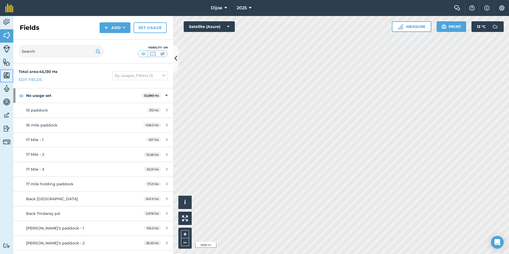
click at [10, 76] on img at bounding box center [6, 75] width 7 height 8
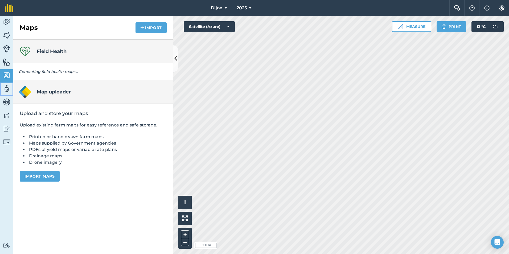
click at [5, 87] on img at bounding box center [6, 89] width 7 height 8
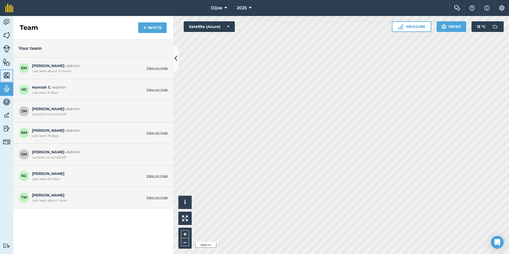
click at [3, 76] on link "Maps" at bounding box center [6, 75] width 13 height 13
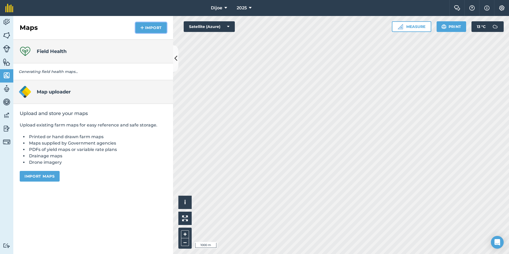
click at [159, 29] on button "Import" at bounding box center [151, 27] width 31 height 11
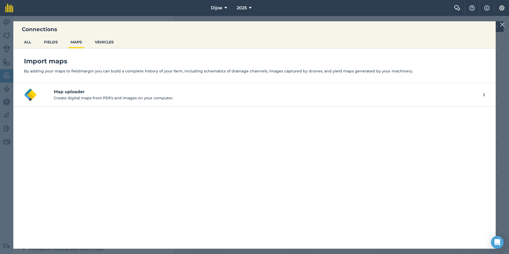
click at [502, 24] on img at bounding box center [502, 24] width 5 height 6
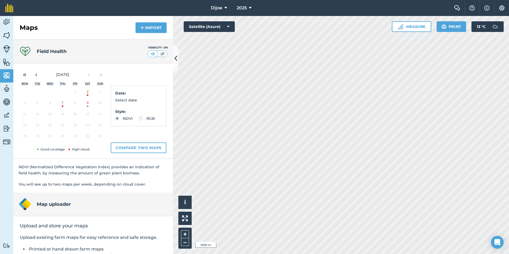
click at [89, 108] on button "9" at bounding box center [87, 104] width 13 height 11
click at [175, 65] on button at bounding box center [175, 58] width 5 height 27
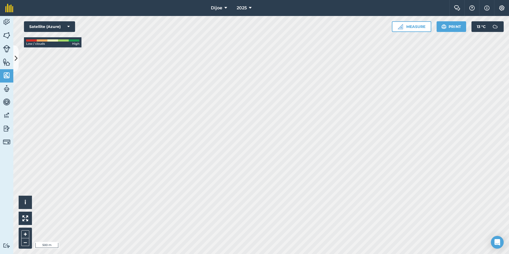
click at [302, 254] on html "Dijoe 2025 Farm Chat Help Info Settings Dijoe - 2025 Reproduced with the permis…" at bounding box center [254, 127] width 509 height 254
click at [18, 56] on button at bounding box center [15, 58] width 5 height 27
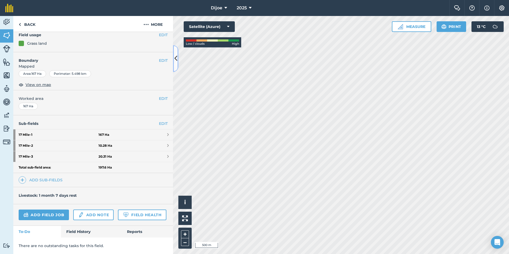
scroll to position [64, 0]
click at [168, 129] on link "17 Mile - 1 167 Ha" at bounding box center [93, 134] width 160 height 11
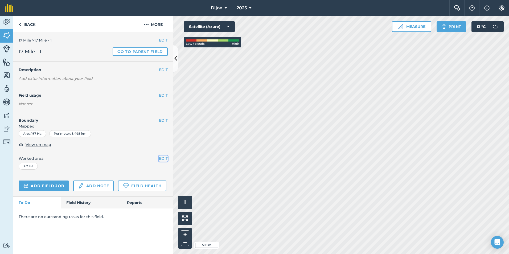
click at [160, 158] on button "EDIT" at bounding box center [163, 159] width 9 height 6
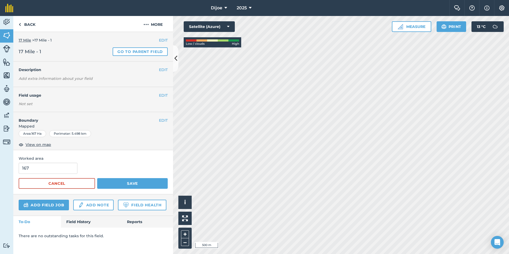
click at [132, 160] on span "Worked area" at bounding box center [93, 159] width 149 height 6
click at [152, 128] on span "Mapped" at bounding box center [93, 126] width 160 height 6
click at [75, 178] on button "Cancel" at bounding box center [57, 183] width 76 height 11
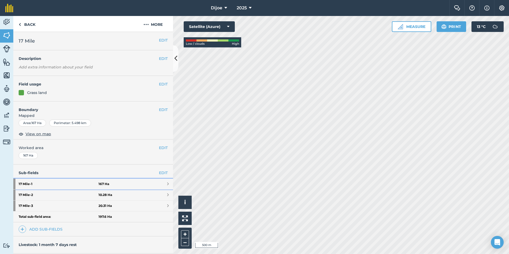
click at [107, 185] on link "17 Mile - 1 167 Ha" at bounding box center [93, 184] width 160 height 11
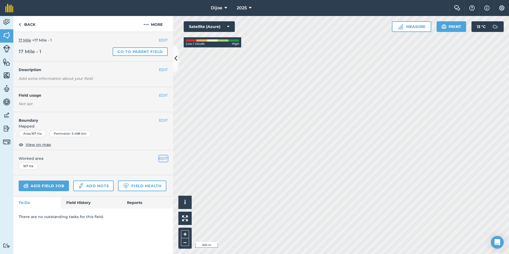
click at [162, 158] on button "EDIT" at bounding box center [163, 159] width 9 height 6
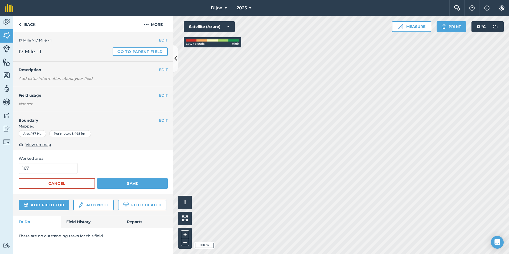
click at [149, 148] on div "EDIT Boundary Mapped Area : 167 Ha Perimeter : 5.498 km View on map" at bounding box center [93, 131] width 160 height 38
click at [152, 127] on span "Mapped" at bounding box center [93, 126] width 160 height 6
click at [158, 121] on h4 "Boundary" at bounding box center [86, 117] width 146 height 11
click at [160, 121] on button "EDIT" at bounding box center [163, 120] width 9 height 6
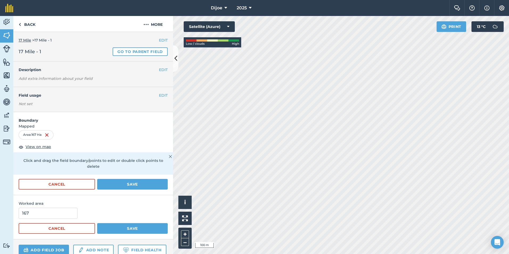
click at [169, 156] on img at bounding box center [170, 156] width 3 height 6
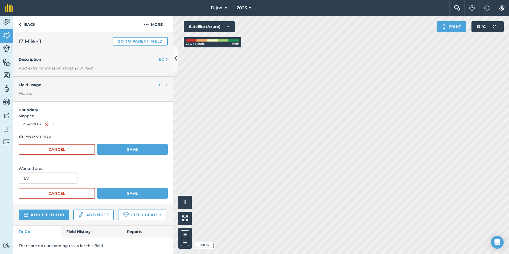
scroll to position [25, 0]
click at [76, 144] on button "Cancel" at bounding box center [57, 149] width 76 height 11
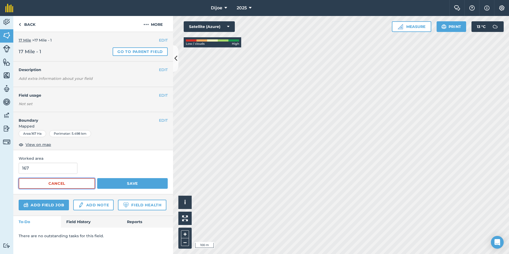
click at [71, 186] on button "Cancel" at bounding box center [57, 183] width 76 height 11
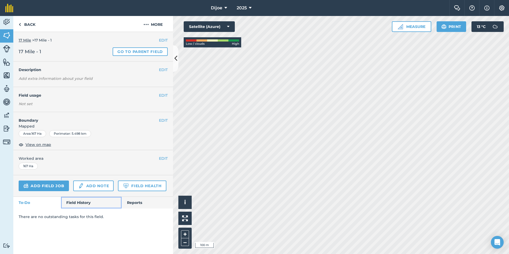
click at [87, 202] on link "Field History" at bounding box center [91, 203] width 60 height 12
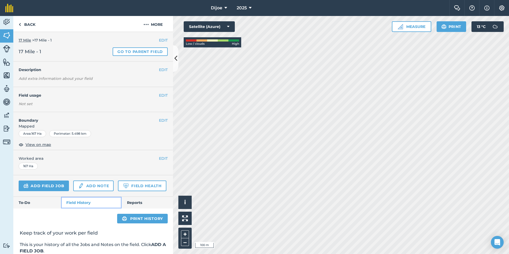
scroll to position [27, 0]
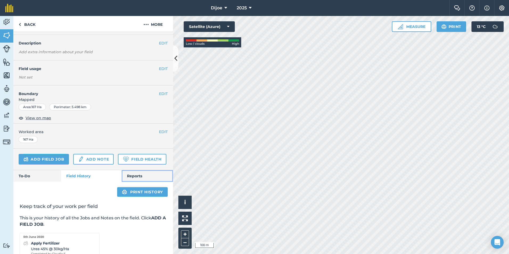
click at [129, 182] on link "Reports" at bounding box center [147, 176] width 51 height 12
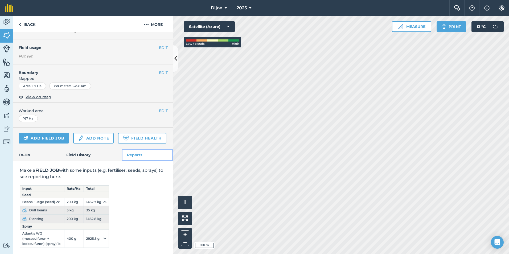
scroll to position [63, 0]
click at [43, 160] on link "To-Do" at bounding box center [37, 155] width 48 height 12
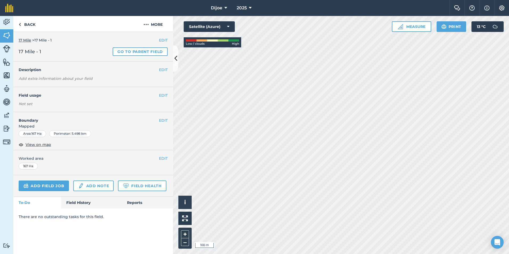
click at [32, 168] on div "167 Ha" at bounding box center [28, 166] width 19 height 7
click at [34, 166] on div "167 Ha" at bounding box center [28, 166] width 19 height 7
click at [166, 160] on button "EDIT" at bounding box center [163, 159] width 9 height 6
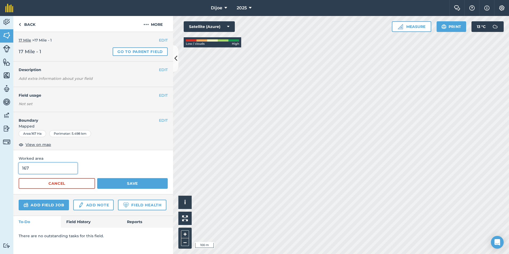
click at [74, 170] on input "167" at bounding box center [48, 168] width 59 height 11
click at [110, 181] on button "Save" at bounding box center [132, 183] width 71 height 11
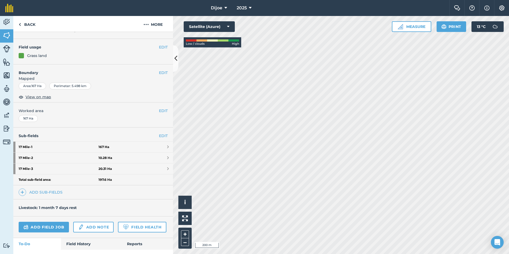
scroll to position [53, 0]
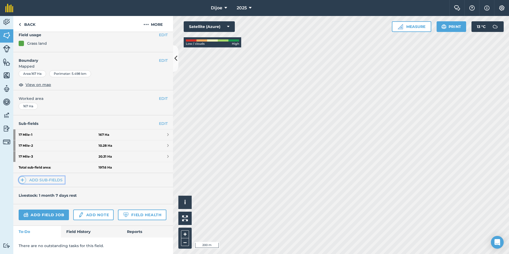
click at [23, 177] on img at bounding box center [23, 180] width 4 height 6
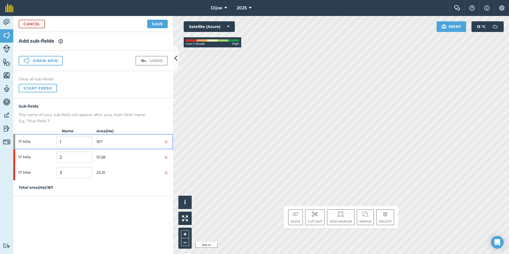
click at [168, 140] on div "17 Mile 1 167" at bounding box center [93, 141] width 160 height 15
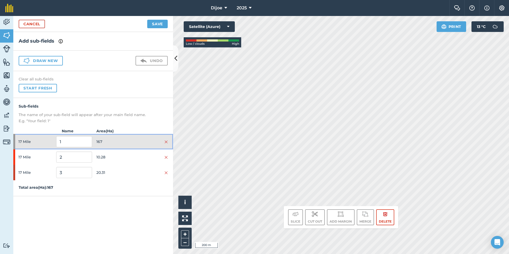
click at [168, 142] on div "17 Mile 1 167" at bounding box center [93, 141] width 160 height 15
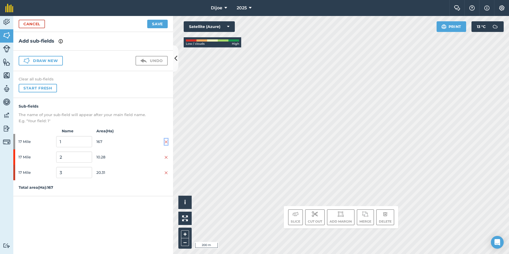
click at [166, 143] on img at bounding box center [166, 142] width 3 height 4
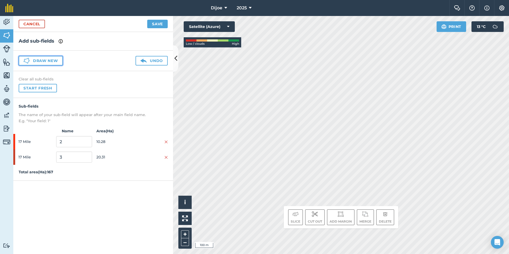
click at [52, 62] on button "Draw new" at bounding box center [41, 61] width 44 height 10
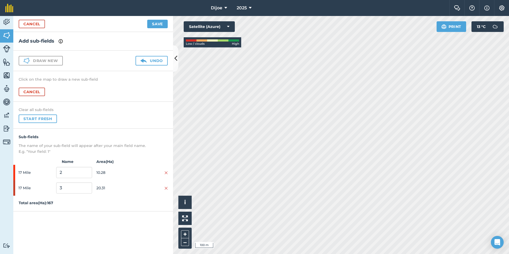
click at [133, 135] on div "Activity Fields Livestock Features Maps Team Vehicles Data Reporting Billing Tu…" at bounding box center [254, 135] width 509 height 238
click at [7, 75] on img at bounding box center [6, 75] width 7 height 8
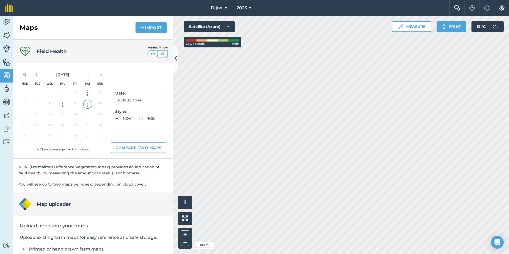
click at [159, 53] on img at bounding box center [162, 53] width 7 height 5
click at [7, 106] on img at bounding box center [6, 102] width 7 height 8
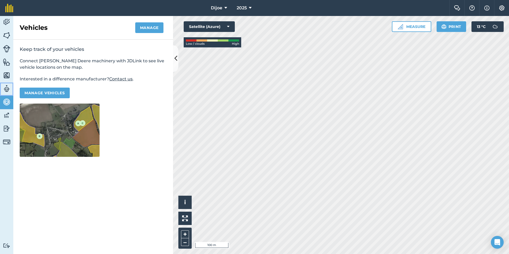
click at [10, 90] on link "Team" at bounding box center [6, 89] width 13 height 13
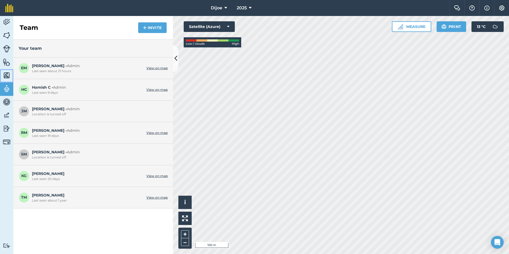
click at [8, 75] on img at bounding box center [6, 75] width 7 height 8
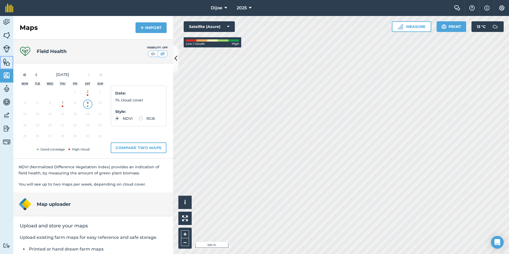
click at [7, 63] on img at bounding box center [6, 62] width 7 height 8
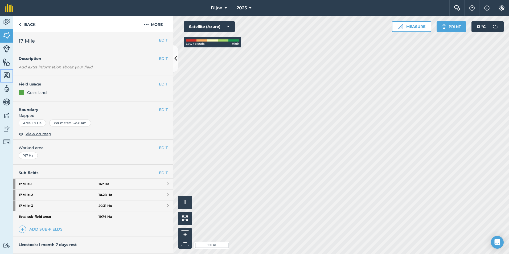
click at [5, 75] on img at bounding box center [6, 75] width 7 height 8
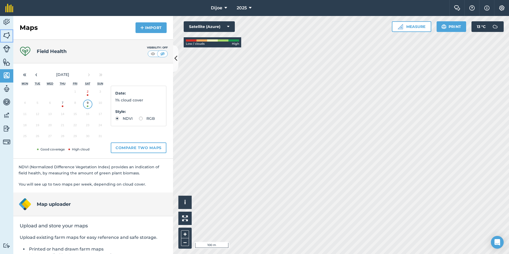
click at [5, 36] on img at bounding box center [6, 35] width 7 height 8
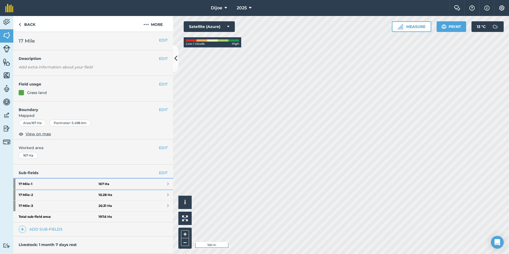
click at [84, 183] on strong "17 Mile - 1" at bounding box center [59, 184] width 80 height 11
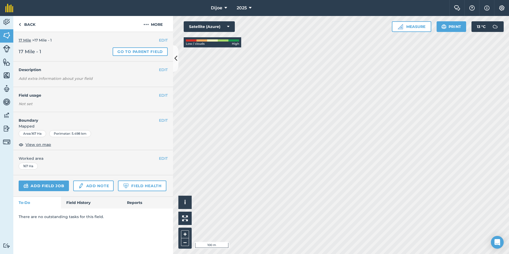
click at [168, 157] on div "EDIT Worked area 167 Ha" at bounding box center [93, 162] width 160 height 25
click at [165, 156] on button "EDIT" at bounding box center [163, 159] width 9 height 6
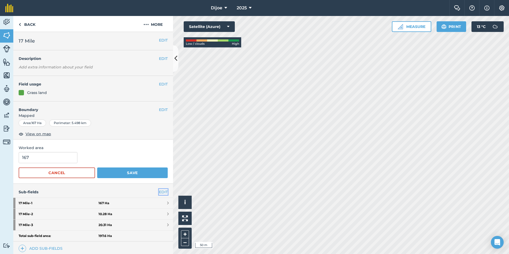
click at [163, 194] on link "EDIT" at bounding box center [163, 192] width 9 height 6
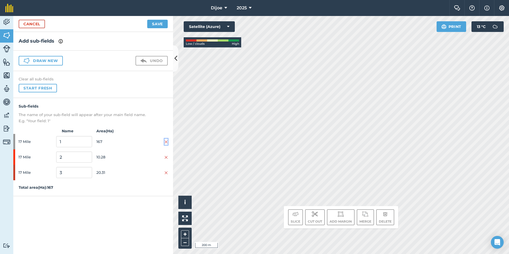
click at [166, 140] on img at bounding box center [166, 142] width 3 height 4
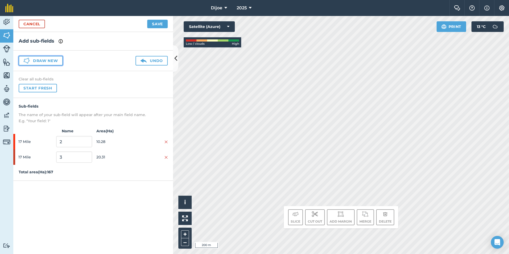
click at [52, 63] on button "Draw new" at bounding box center [41, 61] width 44 height 10
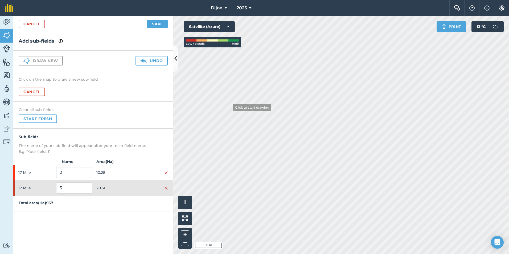
click at [163, 191] on div "Activity Fields Livestock Features Maps Team Vehicles Data Reporting Billing Tu…" at bounding box center [254, 135] width 509 height 238
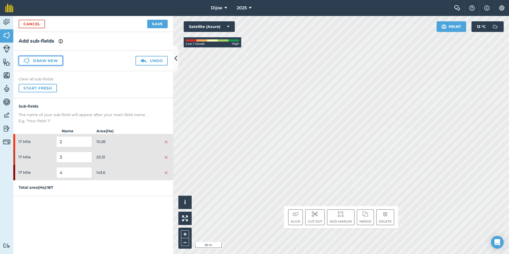
click at [44, 63] on button "Draw new" at bounding box center [41, 61] width 44 height 10
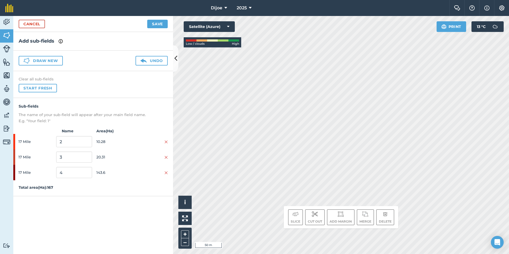
click at [230, 38] on div "Low / clouds High" at bounding box center [213, 42] width 58 height 10
click at [218, 45] on div "Low / clouds High" at bounding box center [212, 44] width 53 height 5
click at [152, 25] on button "Save" at bounding box center [157, 24] width 21 height 9
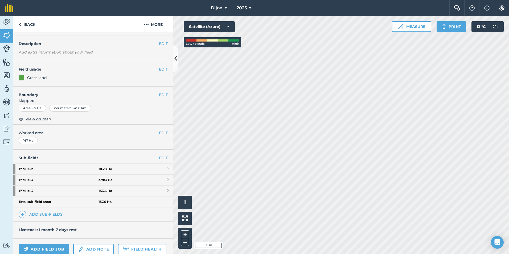
scroll to position [27, 0]
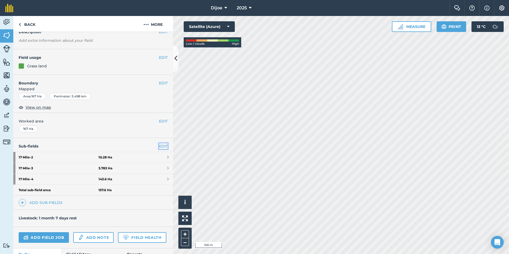
click at [159, 148] on link "EDIT" at bounding box center [163, 146] width 9 height 6
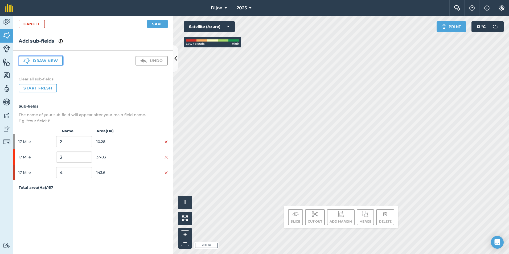
drag, startPoint x: 48, startPoint y: 63, endPoint x: 55, endPoint y: 68, distance: 8.9
click at [48, 63] on button "Draw new" at bounding box center [41, 61] width 44 height 10
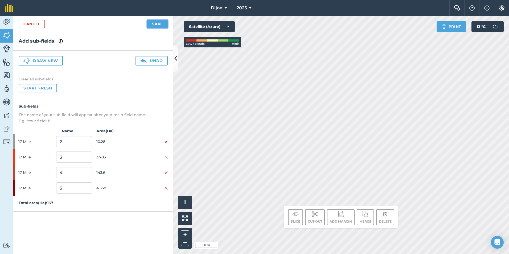
click at [156, 25] on button "Save" at bounding box center [157, 24] width 21 height 9
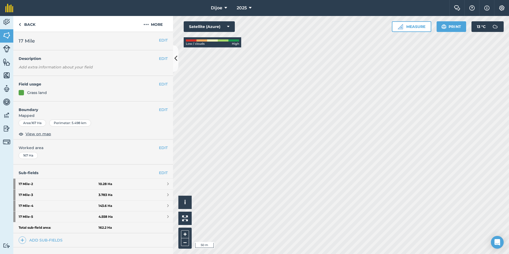
click at [292, 254] on html "Dijoe 2025 Farm Chat Help Info Settings Dijoe - 2025 Reproduced with the permis…" at bounding box center [254, 127] width 509 height 254
click at [175, 56] on button at bounding box center [175, 58] width 5 height 27
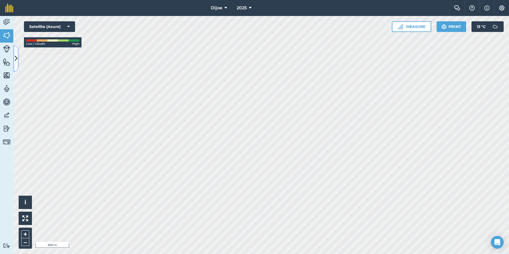
drag, startPoint x: 17, startPoint y: 63, endPoint x: 23, endPoint y: 66, distance: 6.2
click at [18, 63] on button at bounding box center [15, 58] width 5 height 27
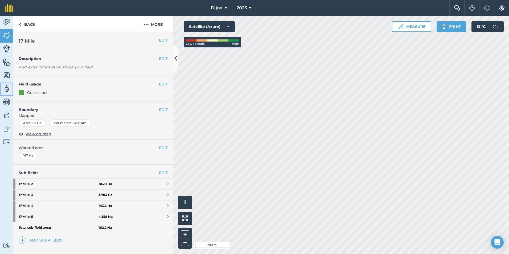
click at [6, 88] on img at bounding box center [6, 89] width 7 height 8
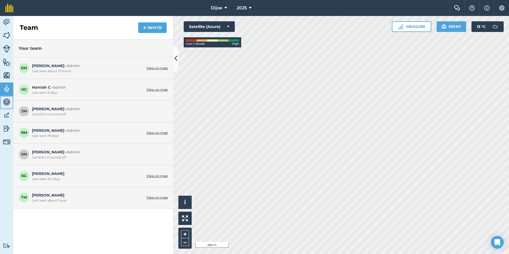
click at [8, 99] on img at bounding box center [6, 102] width 7 height 8
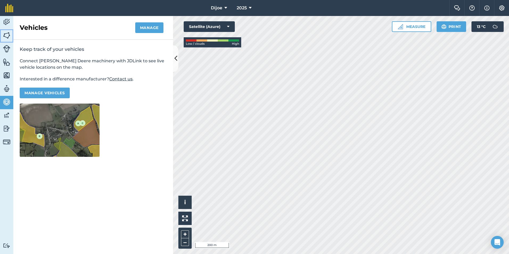
click at [6, 31] on img at bounding box center [6, 35] width 7 height 8
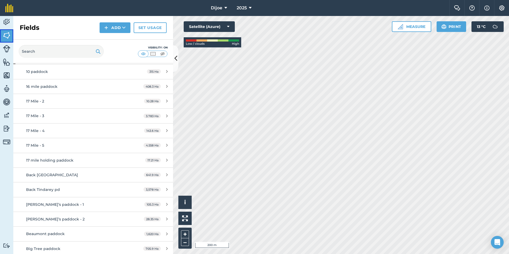
scroll to position [53, 0]
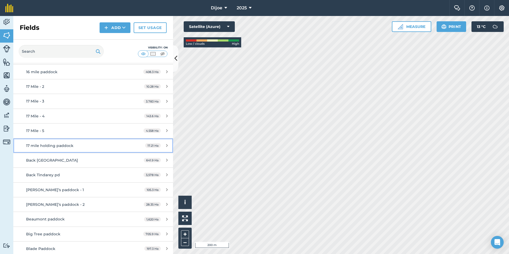
click at [103, 145] on div "17 mile holding paddock" at bounding box center [76, 146] width 100 height 6
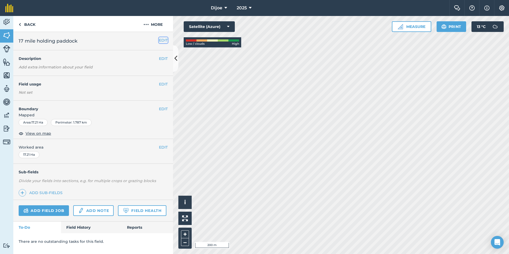
click at [165, 42] on button "EDIT" at bounding box center [163, 40] width 9 height 6
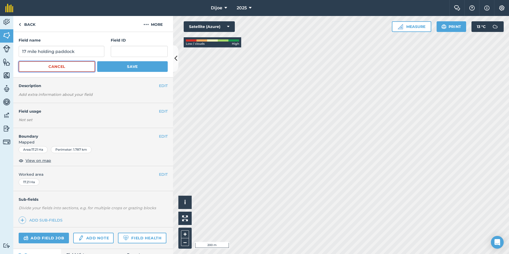
click at [84, 64] on button "Cancel" at bounding box center [57, 66] width 76 height 11
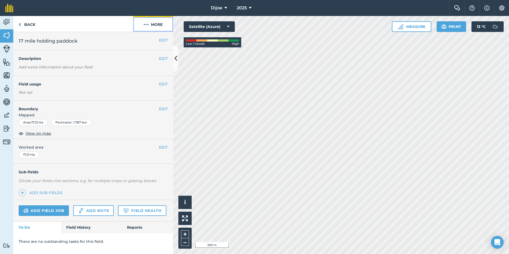
click at [153, 27] on button "More" at bounding box center [153, 24] width 40 height 16
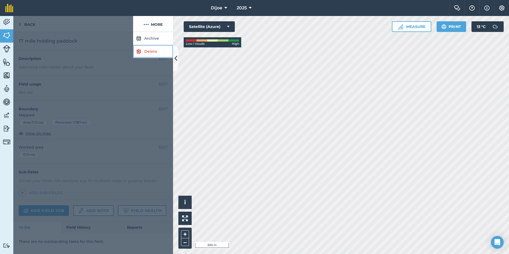
click at [143, 54] on link "Delete" at bounding box center [153, 51] width 40 height 13
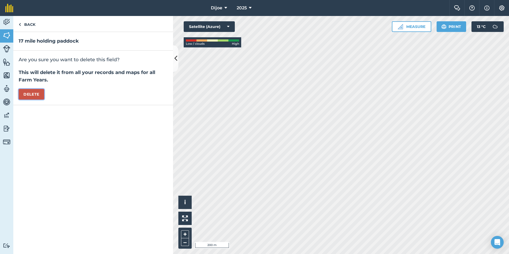
click at [42, 92] on button "Delete" at bounding box center [32, 94] width 26 height 11
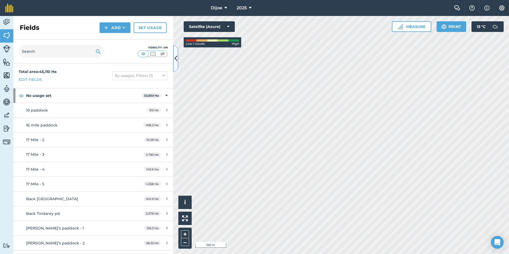
click at [177, 61] on icon at bounding box center [175, 58] width 3 height 9
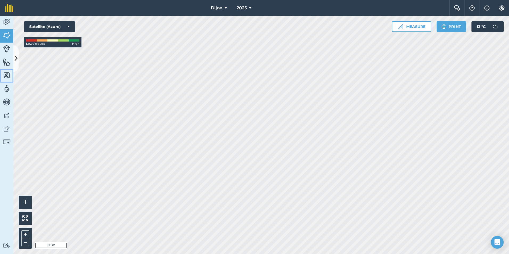
click at [4, 77] on img at bounding box center [6, 75] width 7 height 8
click at [18, 59] on button at bounding box center [15, 58] width 5 height 27
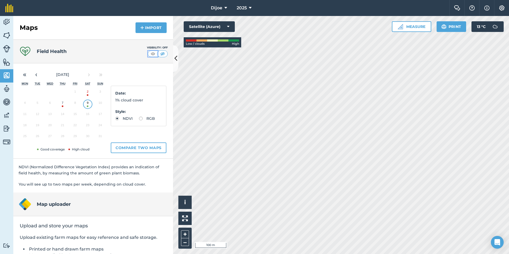
click at [150, 55] on img at bounding box center [153, 53] width 7 height 5
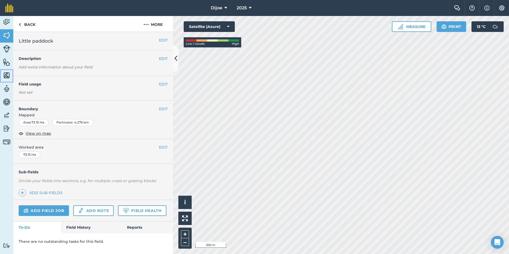
click at [9, 76] on img at bounding box center [6, 75] width 7 height 8
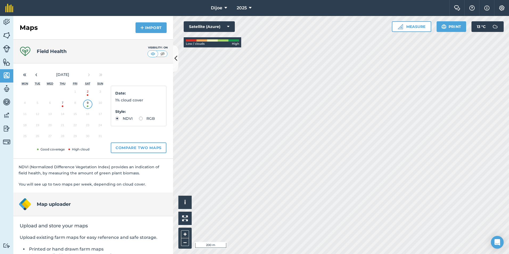
click at [158, 58] on div "Field Health Visibility: On" at bounding box center [93, 52] width 160 height 24
click at [162, 54] on button at bounding box center [163, 54] width 10 height 6
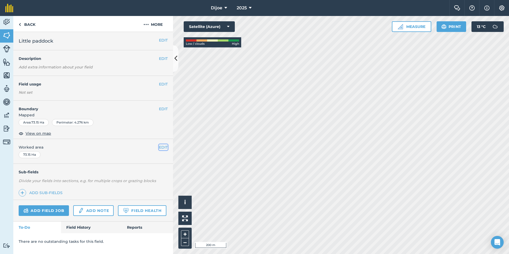
click at [164, 148] on button "EDIT" at bounding box center [163, 147] width 9 height 6
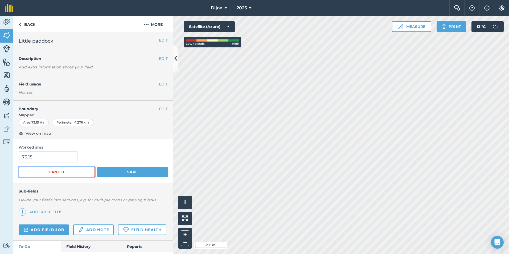
click at [80, 172] on button "Cancel" at bounding box center [57, 172] width 76 height 11
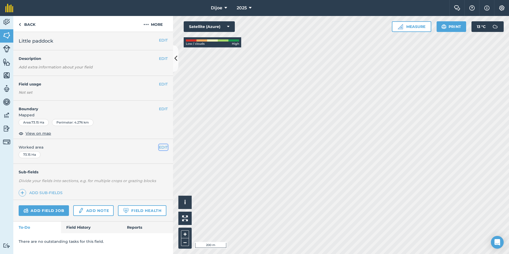
click at [163, 150] on button "EDIT" at bounding box center [163, 147] width 9 height 6
